Goal: Information Seeking & Learning: Learn about a topic

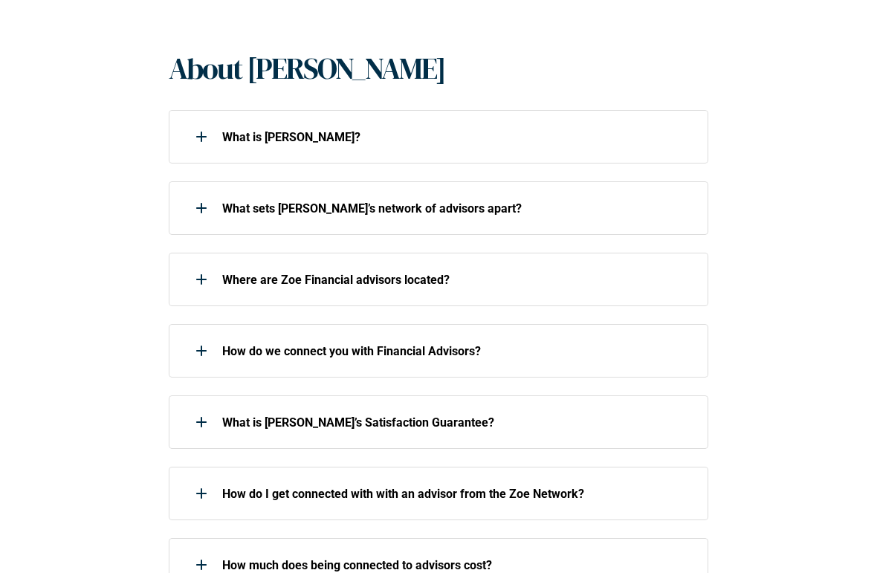
scroll to position [304, 0]
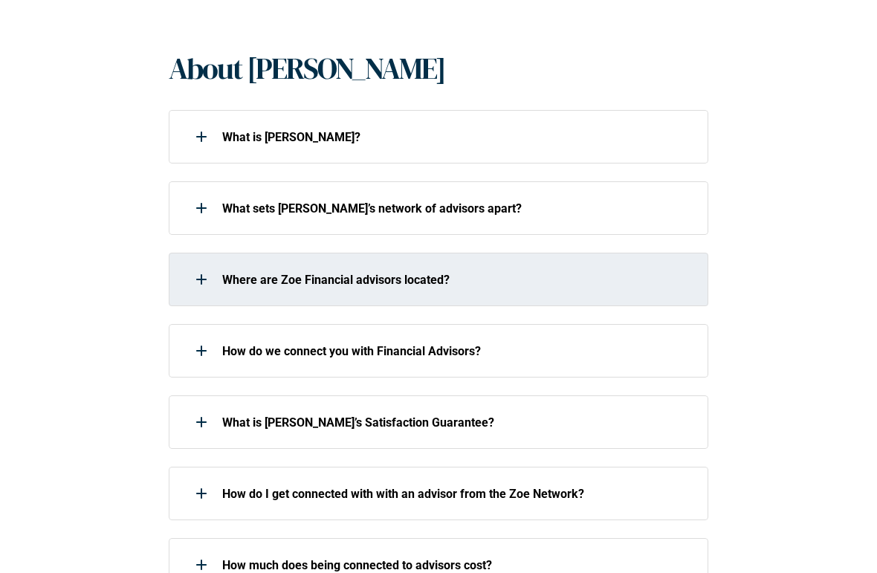
click at [231, 282] on p "Where are Zoe Financial advisors located?" at bounding box center [457, 280] width 471 height 14
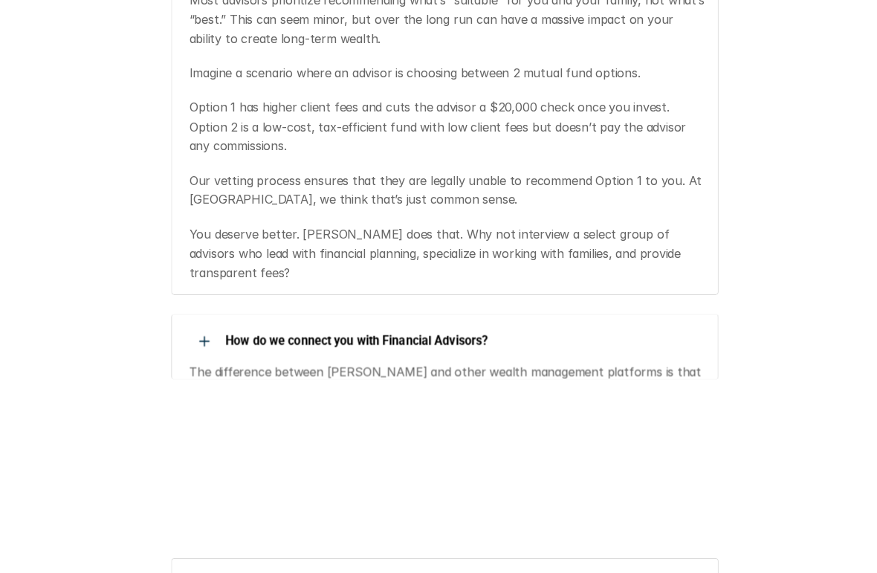
scroll to position [716, 0]
click at [226, 334] on p "How do we connect you with Financial Advisors?" at bounding box center [457, 341] width 471 height 14
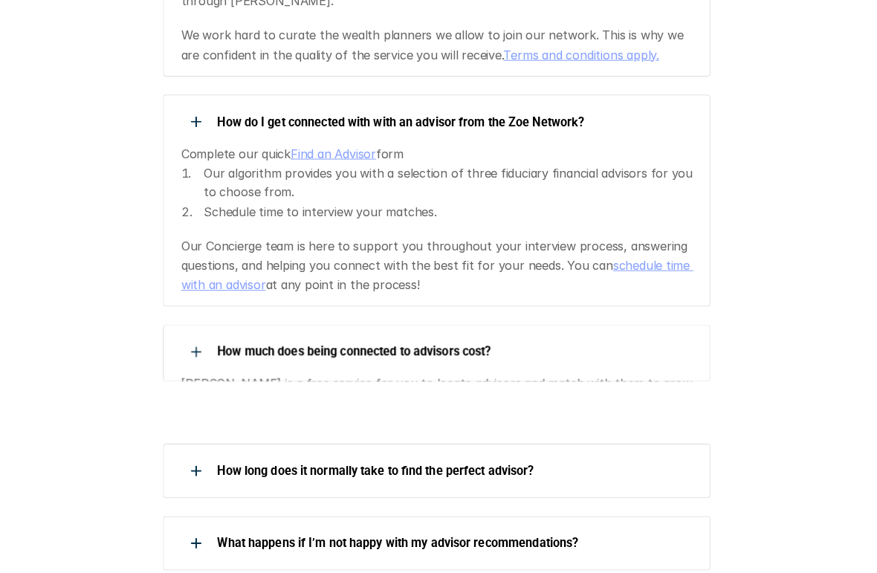
scroll to position [1342, 0]
click at [240, 344] on p "How much does being connected to advisors cost?" at bounding box center [457, 351] width 471 height 14
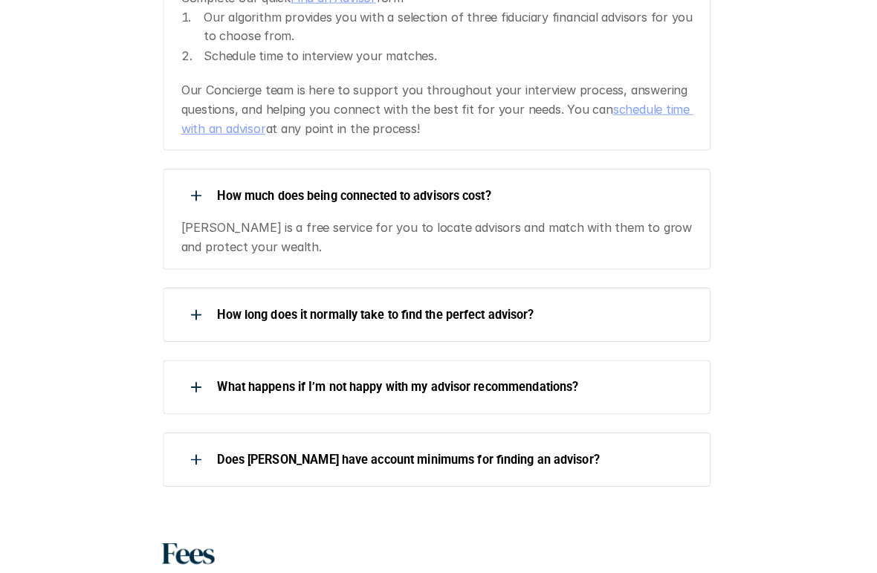
scroll to position [1496, 0]
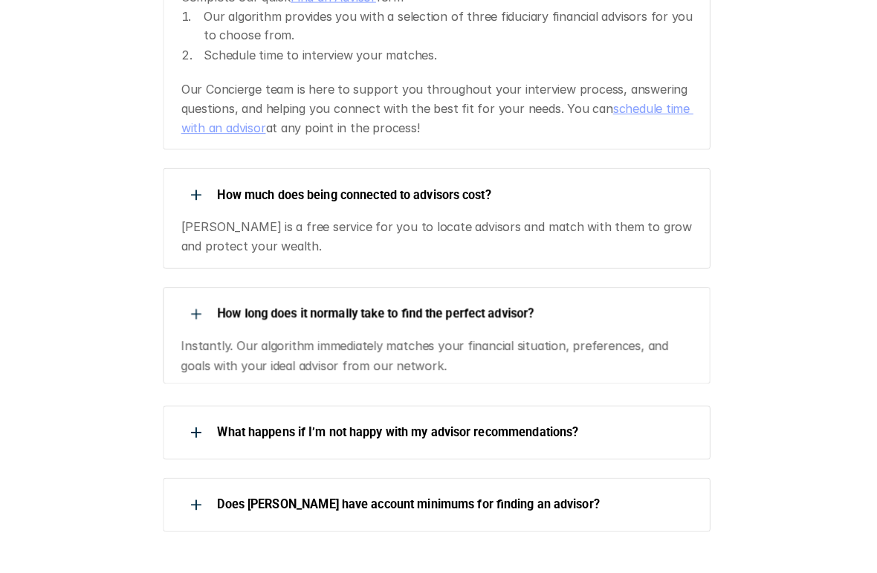
click at [267, 307] on p "How long does it normally take to find the perfect advisor?" at bounding box center [457, 314] width 471 height 14
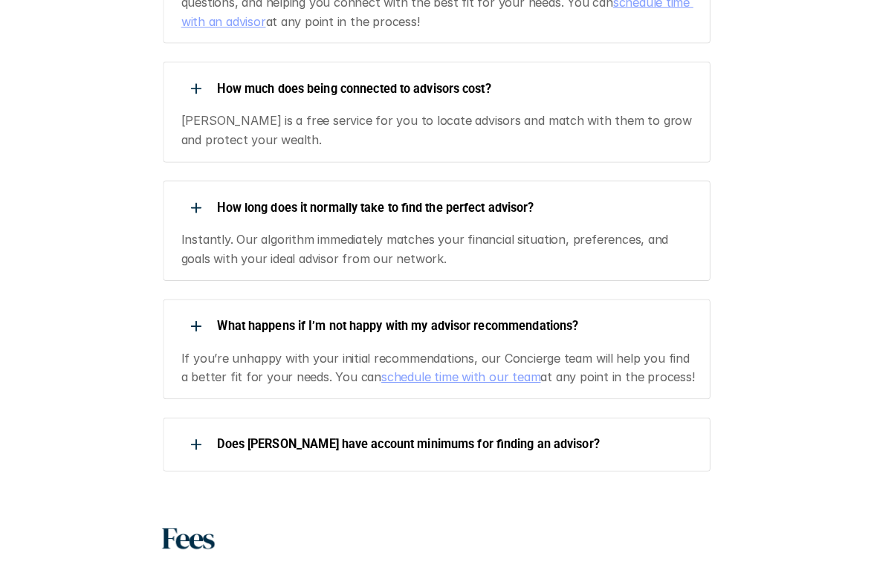
scroll to position [1602, 0]
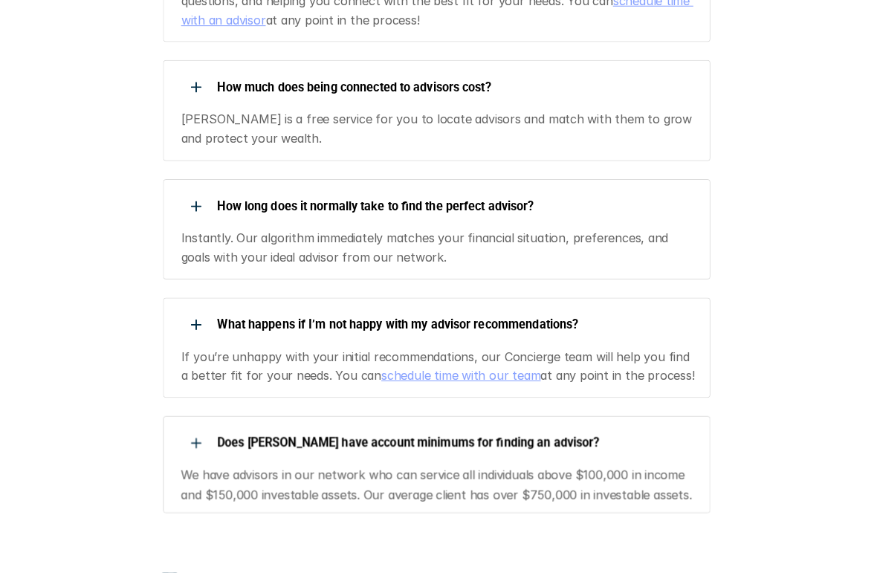
click at [275, 434] on p "Does [PERSON_NAME] have account minimums for finding an advisor?" at bounding box center [457, 441] width 471 height 14
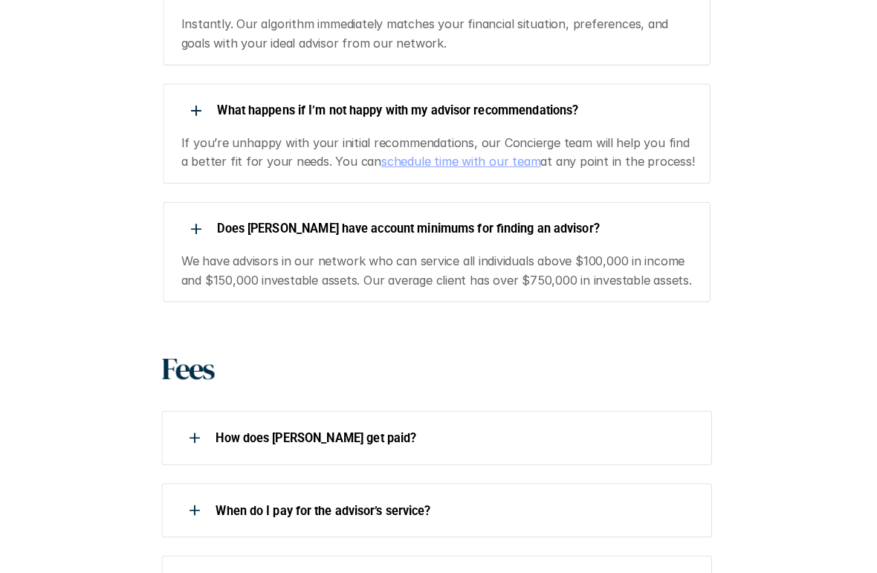
scroll to position [1815, 0]
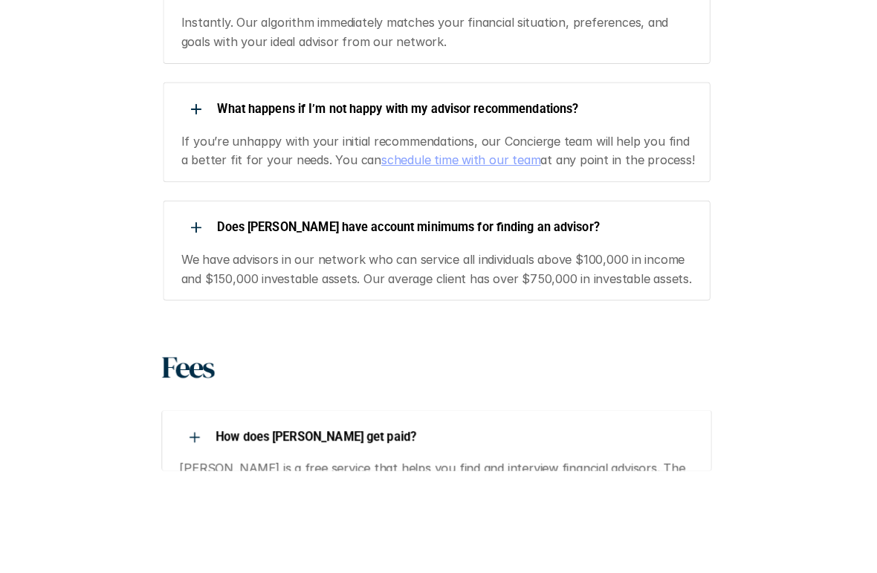
click at [226, 429] on p "How does [PERSON_NAME] get paid?" at bounding box center [456, 436] width 471 height 14
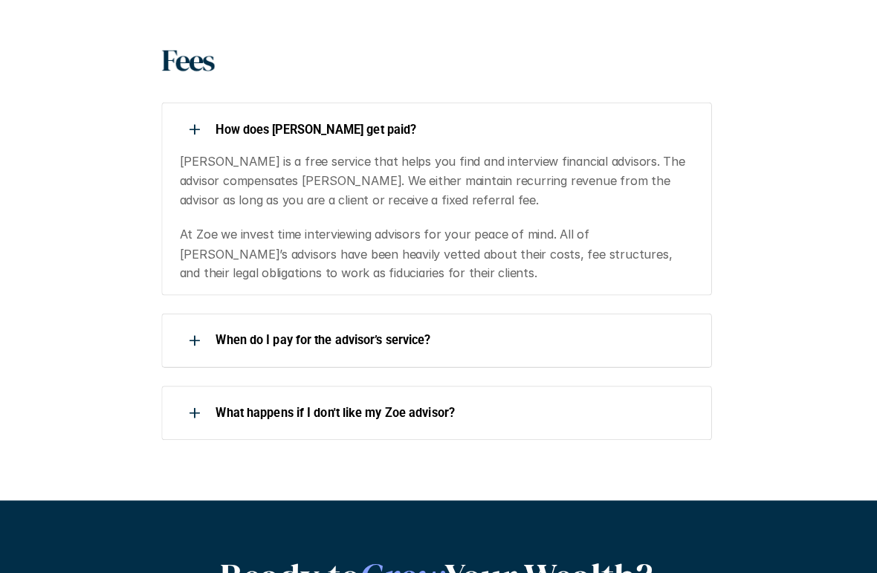
scroll to position [2121, 0]
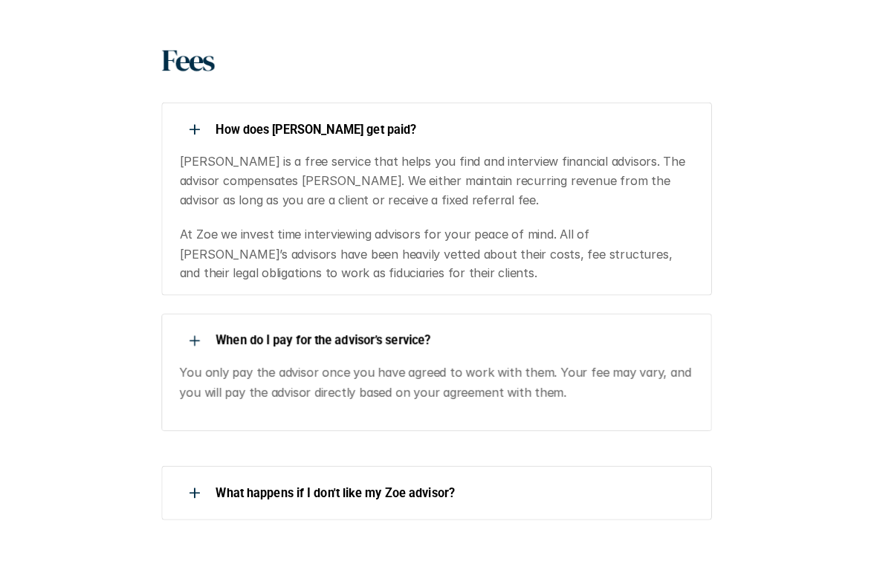
click at [227, 321] on div "When do I pay for the advisor’s service?" at bounding box center [429, 336] width 524 height 30
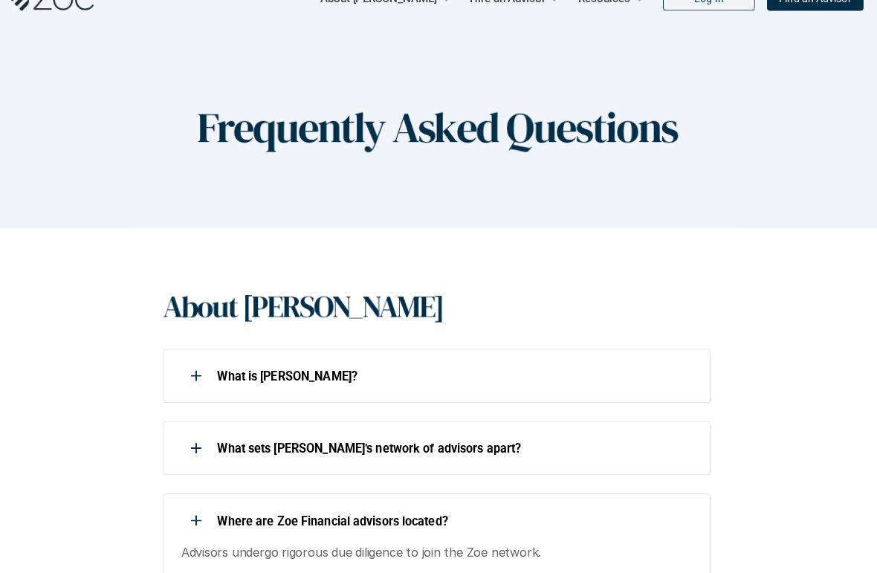
scroll to position [0, 0]
